Goal: Find specific page/section: Find specific page/section

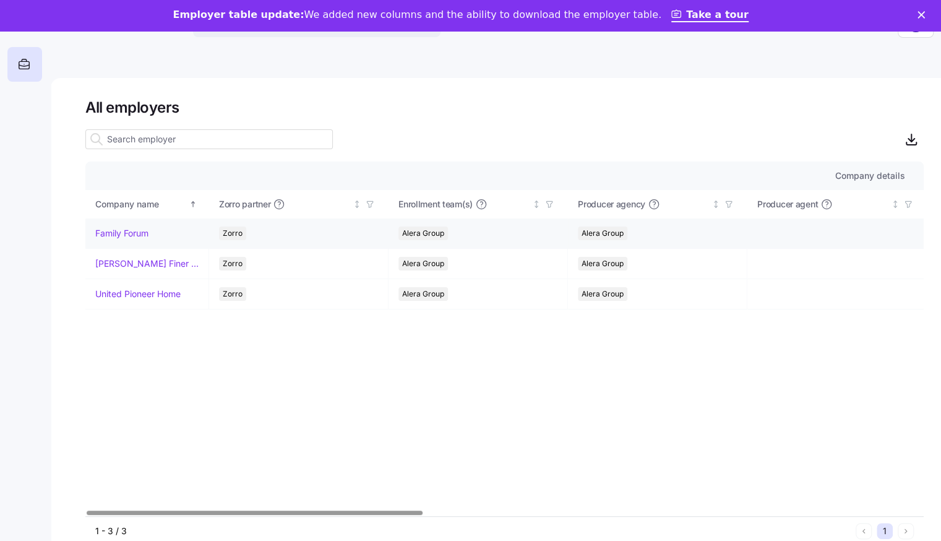
click at [139, 232] on link "Family Forum" at bounding box center [121, 233] width 53 height 12
